Goal: Information Seeking & Learning: Learn about a topic

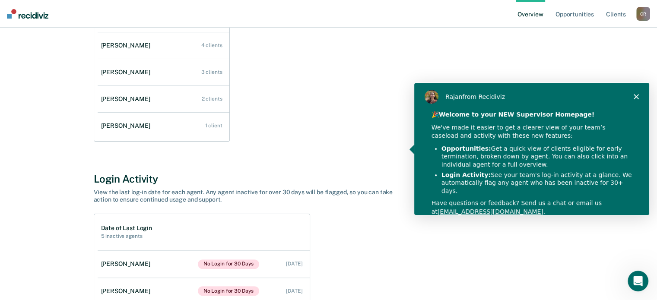
click at [637, 99] on div "[PERSON_NAME] from Recidiviz" at bounding box center [531, 96] width 235 height 28
click at [636, 98] on icon "Close" at bounding box center [635, 96] width 5 height 5
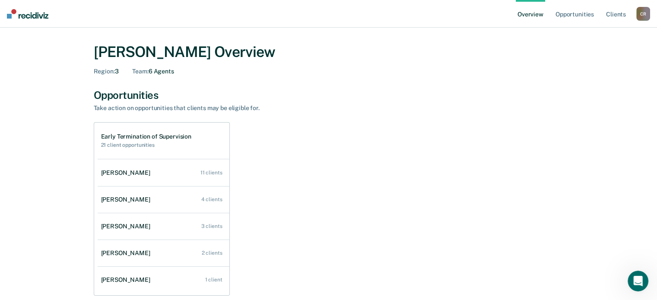
scroll to position [4, 0]
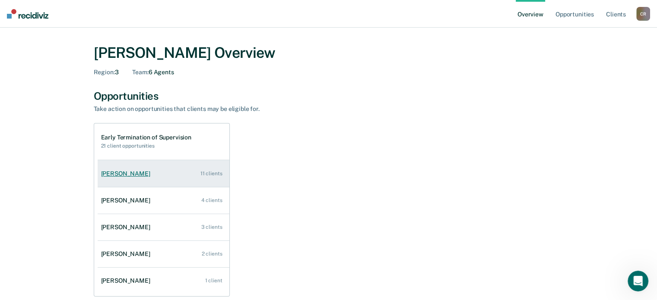
click at [169, 179] on link "[PERSON_NAME] 11 clients" at bounding box center [164, 174] width 132 height 25
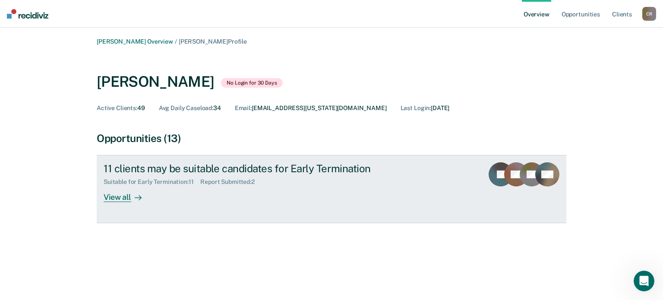
click at [118, 202] on div "View all" at bounding box center [128, 194] width 48 height 17
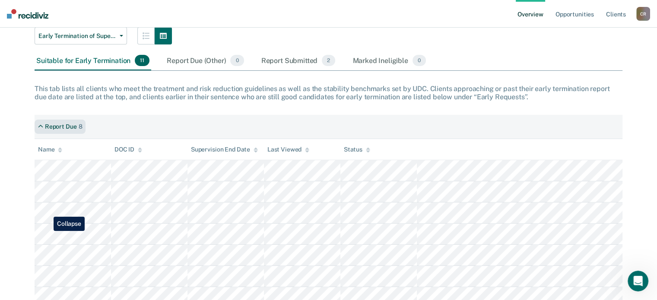
scroll to position [97, 0]
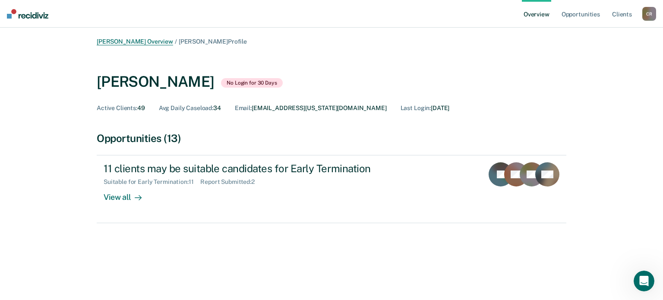
click at [128, 44] on link "[PERSON_NAME] Overview" at bounding box center [135, 41] width 76 height 7
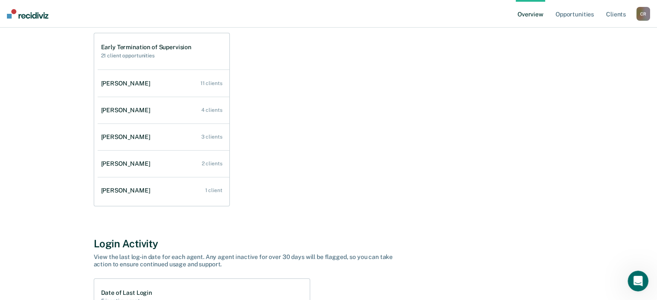
scroll to position [95, 0]
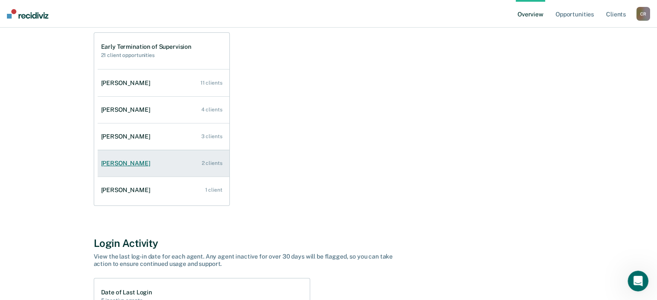
click at [122, 170] on link "[PERSON_NAME] 2 clients" at bounding box center [164, 163] width 132 height 25
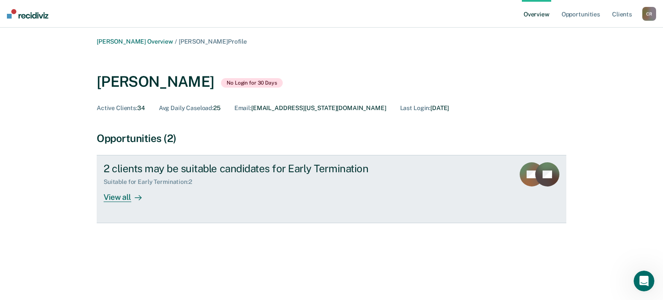
click at [120, 199] on div "View all" at bounding box center [128, 194] width 48 height 17
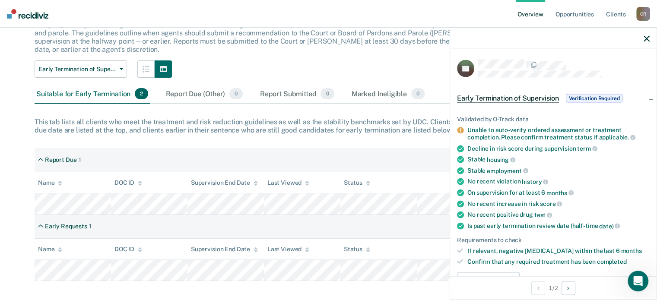
scroll to position [63, 0]
click at [649, 38] on icon "button" at bounding box center [647, 38] width 6 height 6
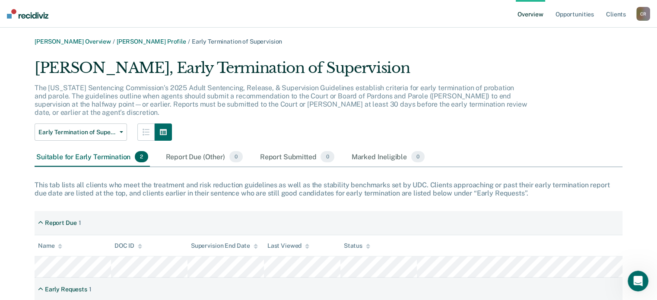
scroll to position [63, 0]
